Goal: Task Accomplishment & Management: Complete application form

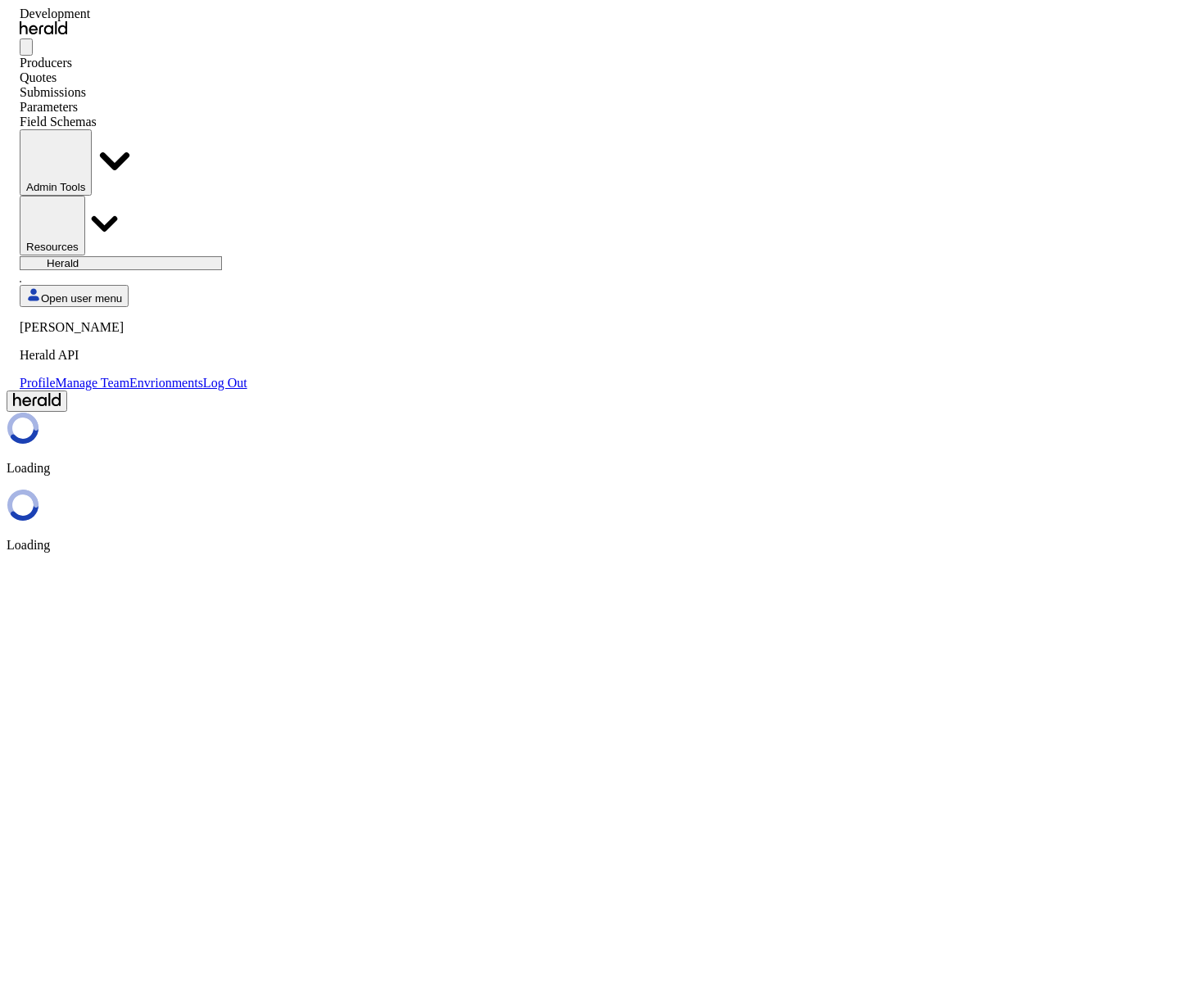
select select "pfm_2v8p_herald_api"
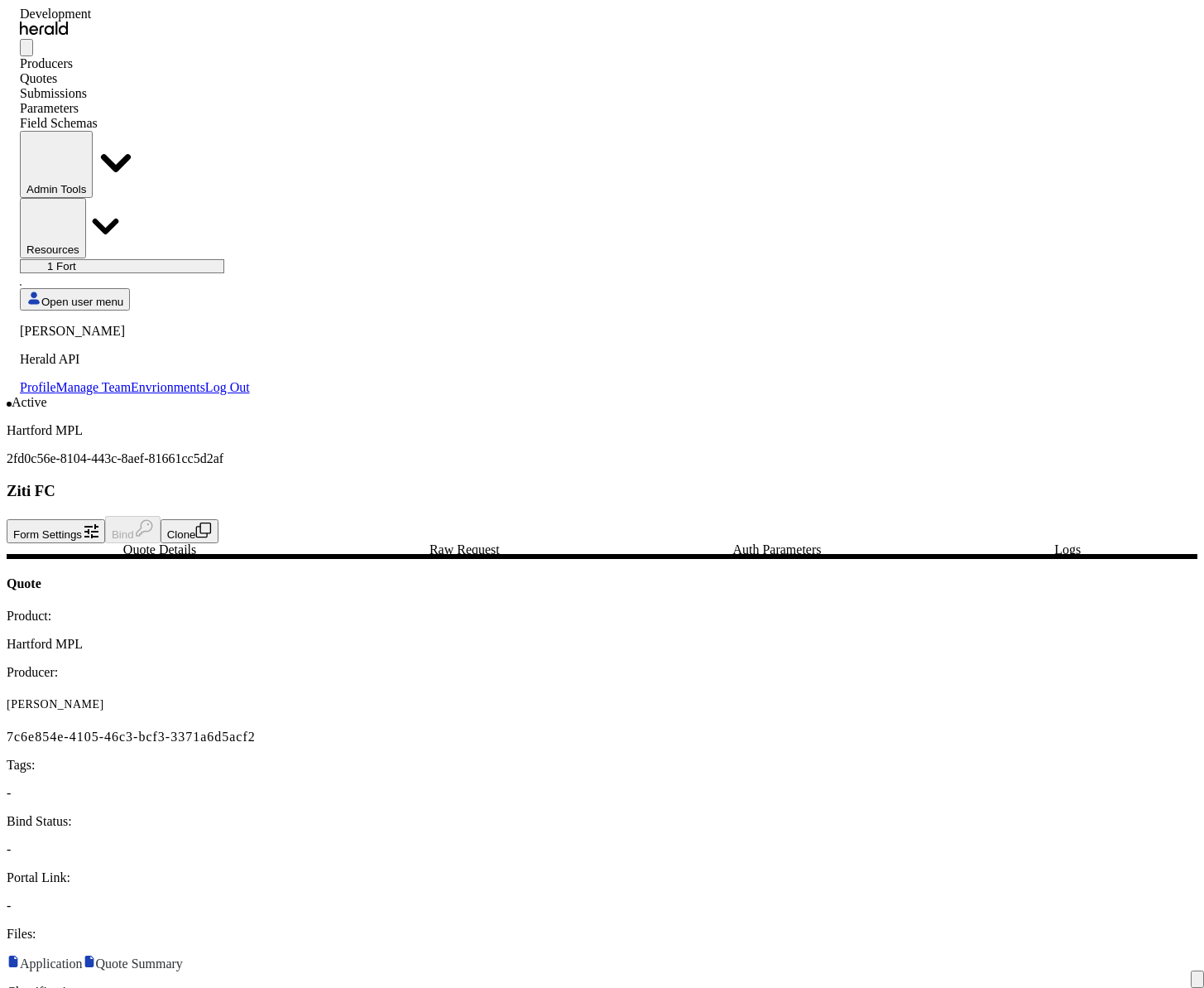
click at [212, 522] on icon "button" at bounding box center [203, 529] width 16 height 16
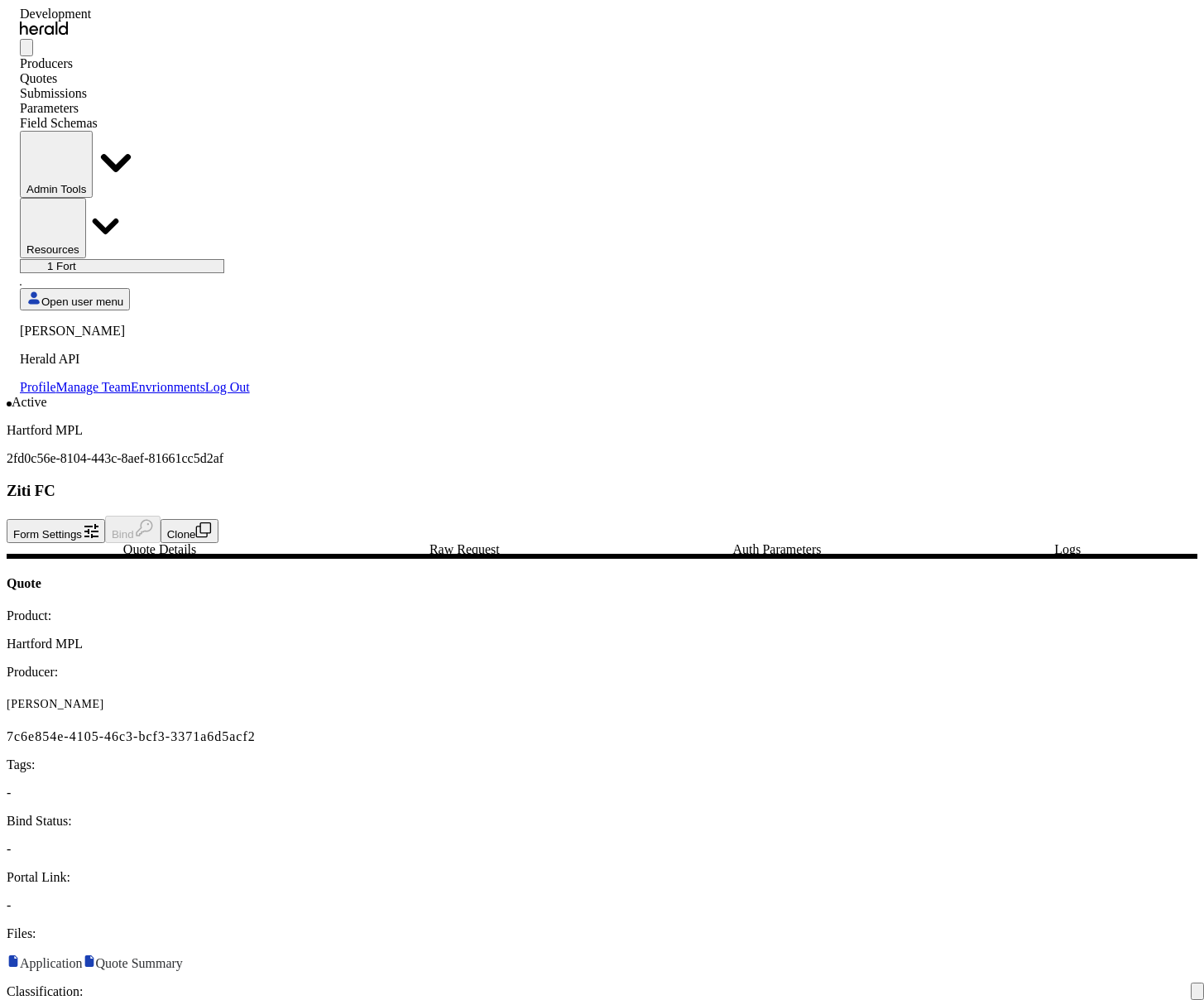
select select "******"
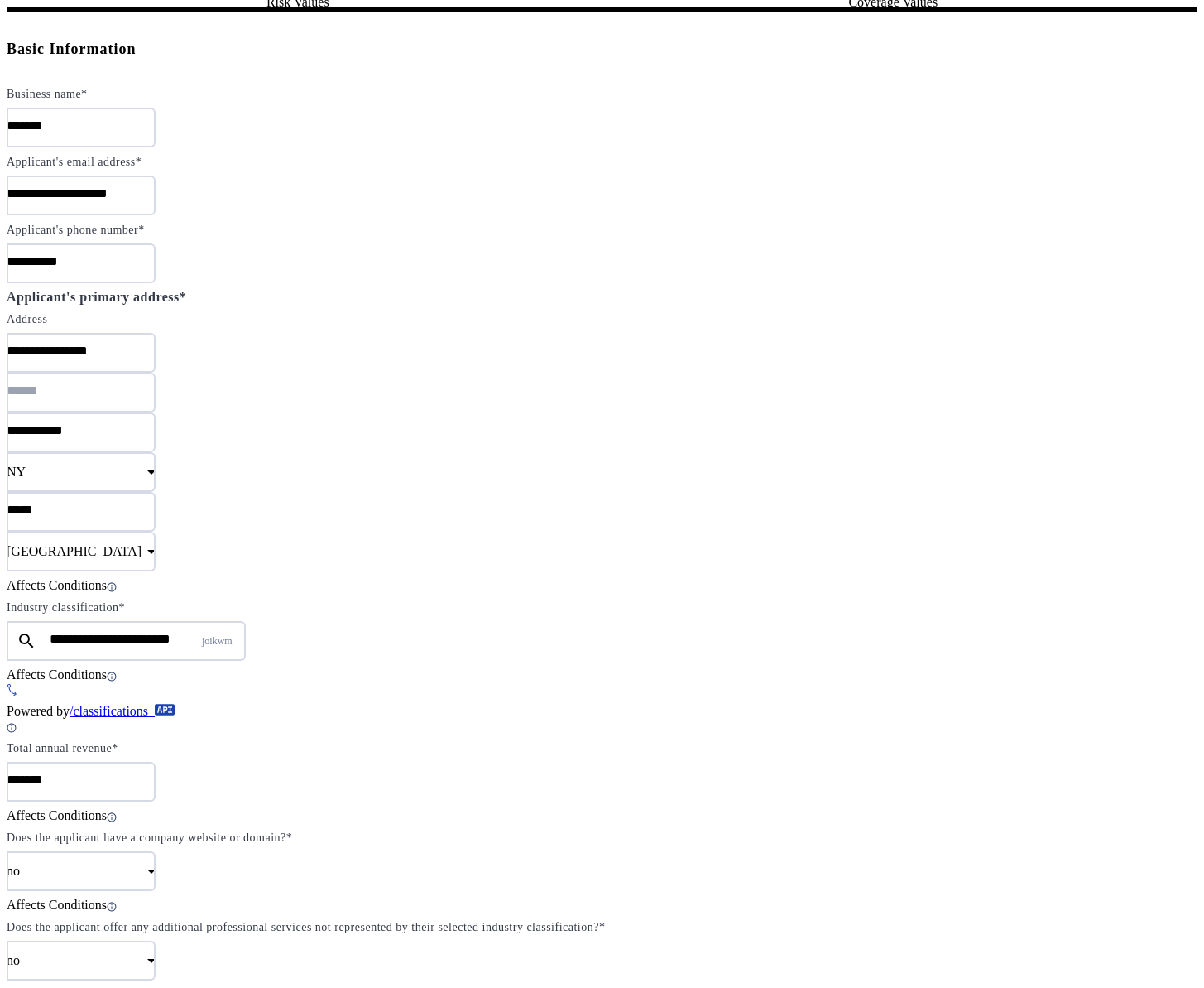
scroll to position [1864, 0]
